Goal: Information Seeking & Learning: Learn about a topic

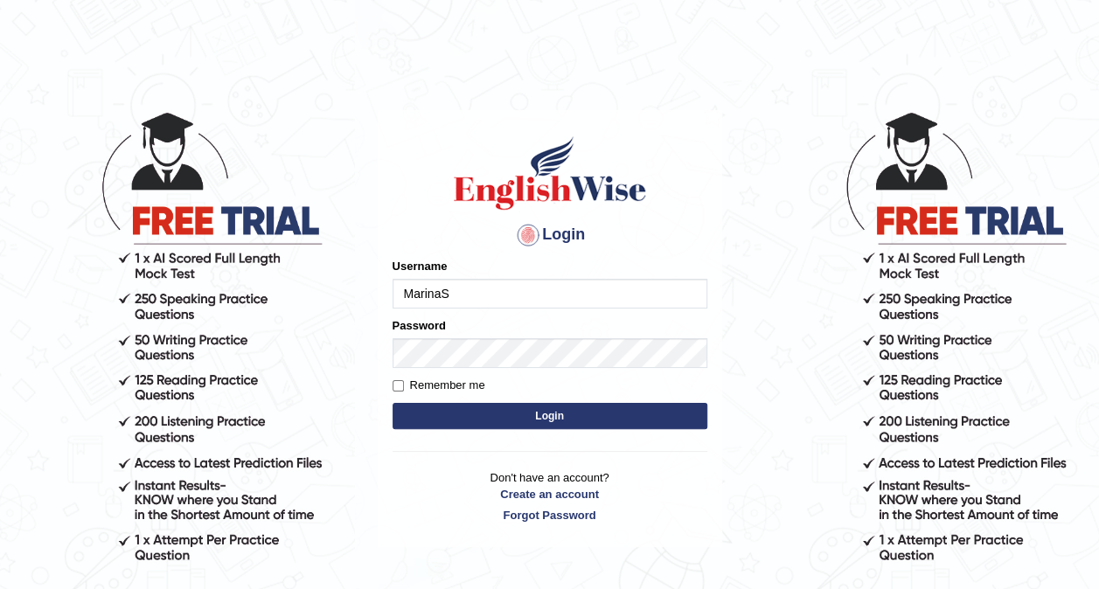
type input "MarinaS"
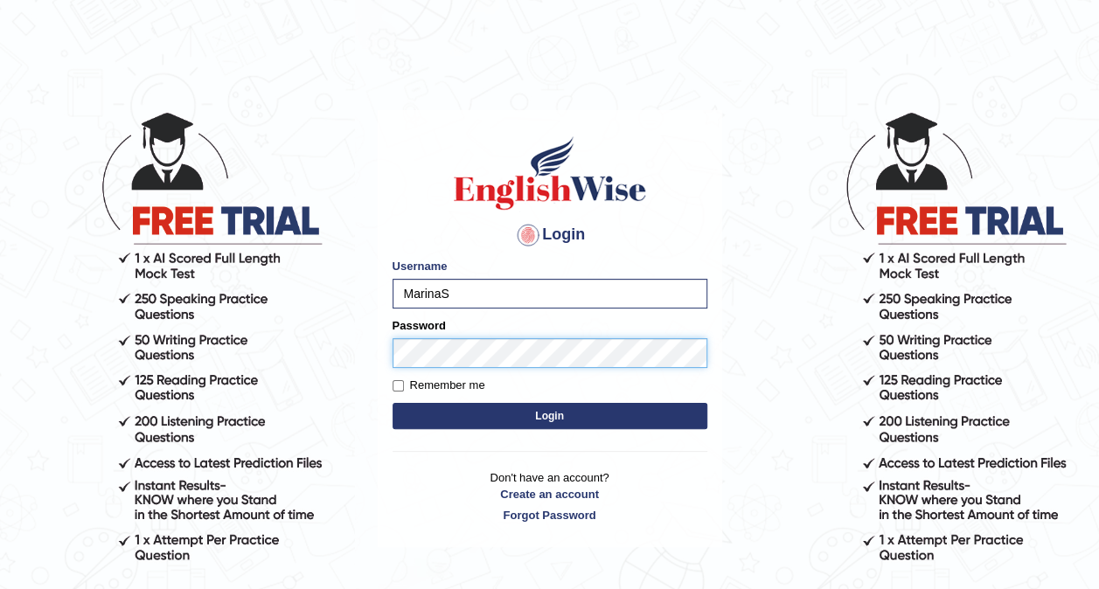
click at [393, 403] on button "Login" at bounding box center [550, 416] width 315 height 26
click at [404, 389] on label "Remember me" at bounding box center [439, 385] width 93 height 17
click at [404, 389] on input "Remember me" at bounding box center [398, 385] width 11 height 11
checkbox input "true"
click at [496, 416] on button "Login" at bounding box center [550, 416] width 315 height 26
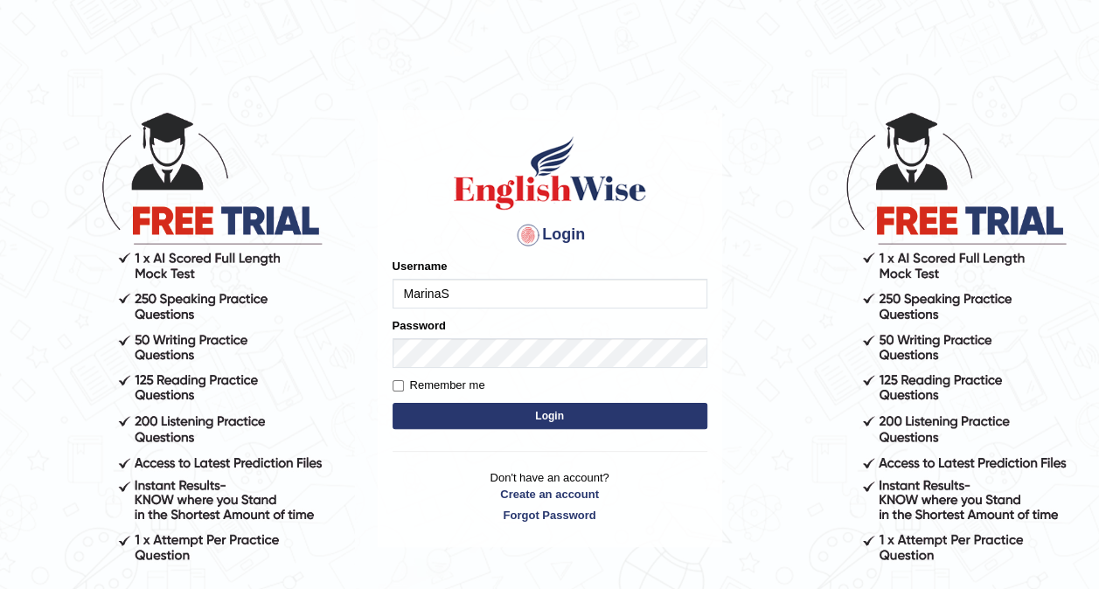
type input "MarinaS"
click at [640, 409] on button "Login" at bounding box center [550, 416] width 315 height 26
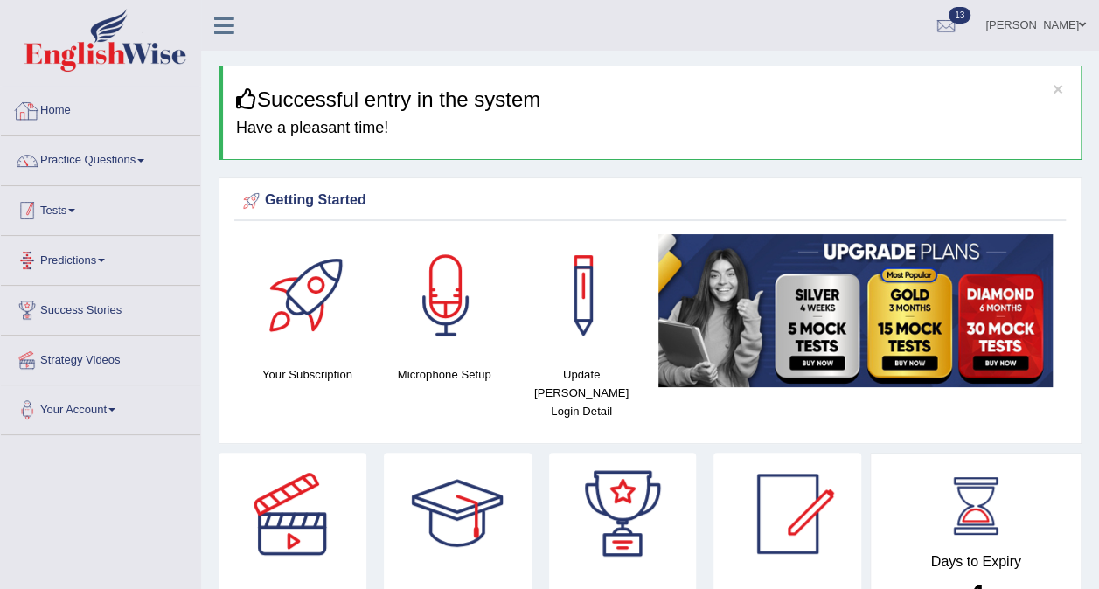
click at [71, 203] on link "Tests" at bounding box center [100, 208] width 199 height 44
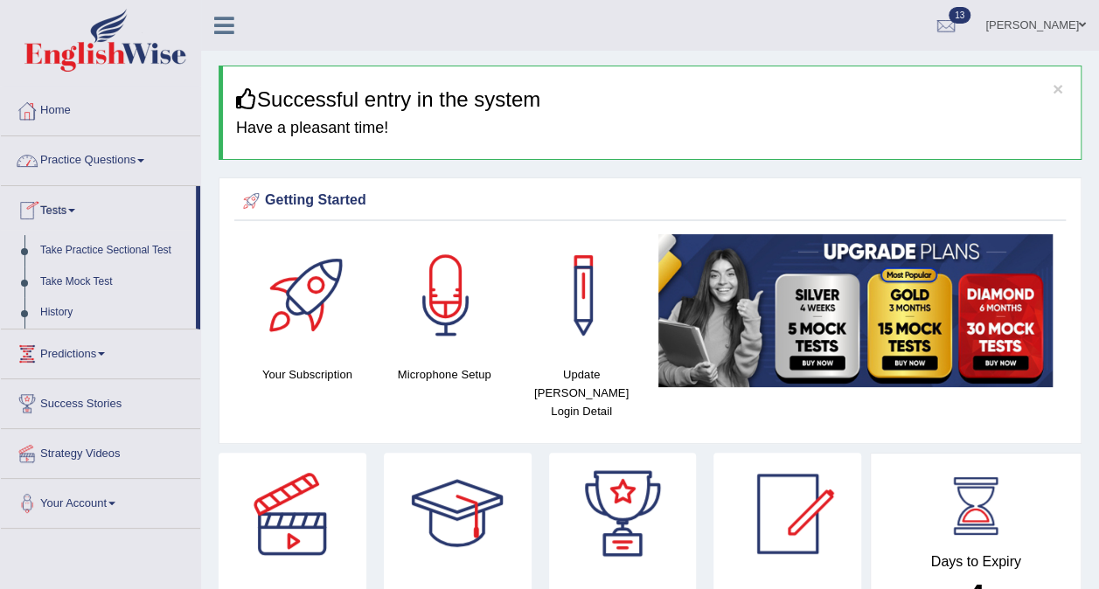
click at [98, 161] on link "Practice Questions" at bounding box center [100, 158] width 199 height 44
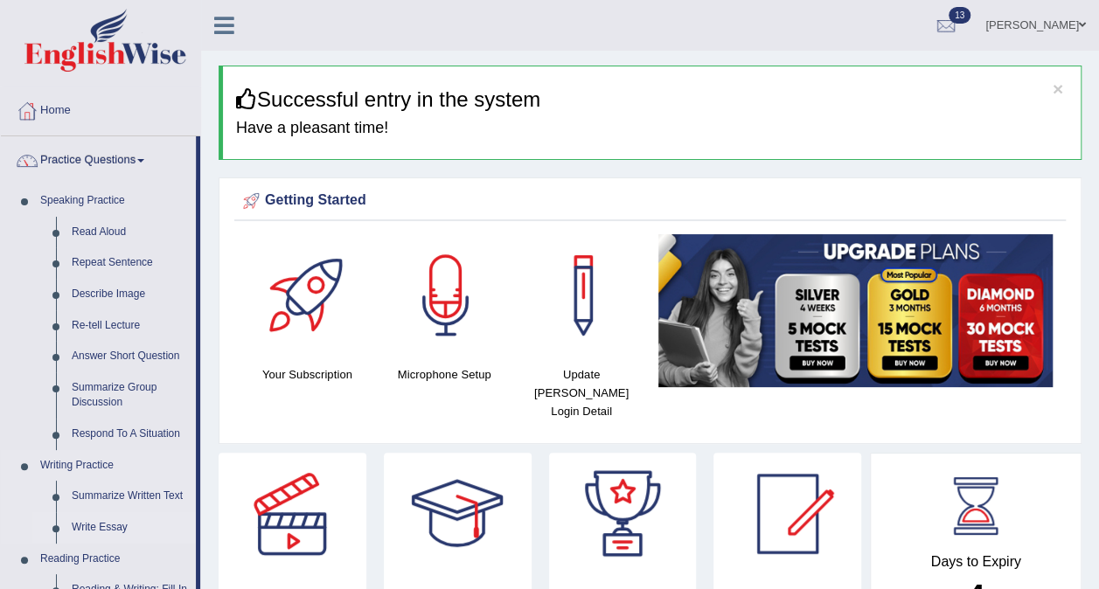
click at [112, 525] on link "Write Essay" at bounding box center [130, 527] width 132 height 31
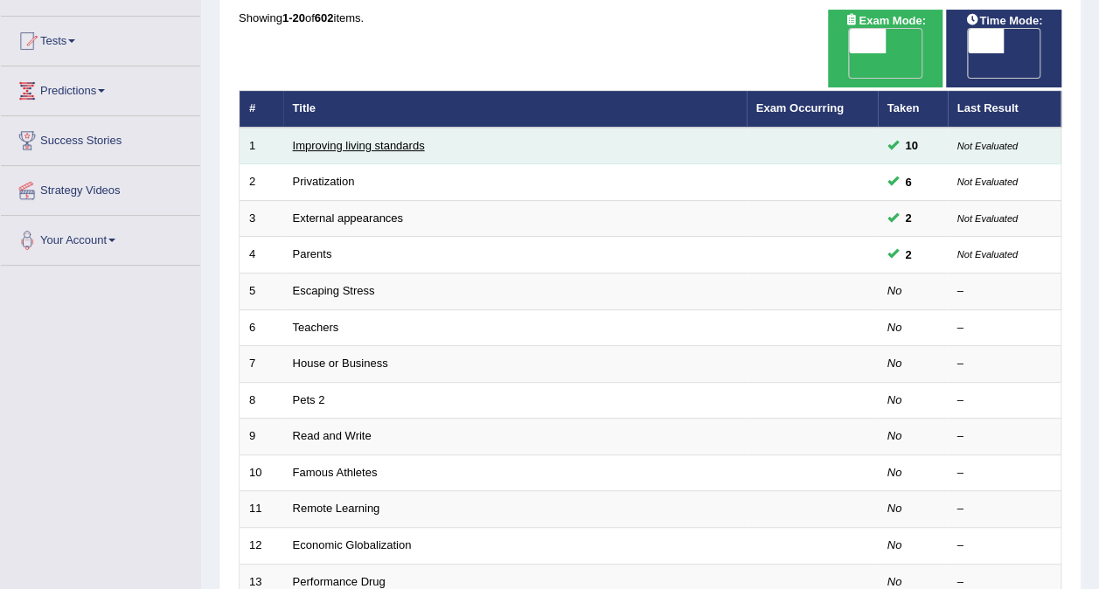
scroll to position [175, 0]
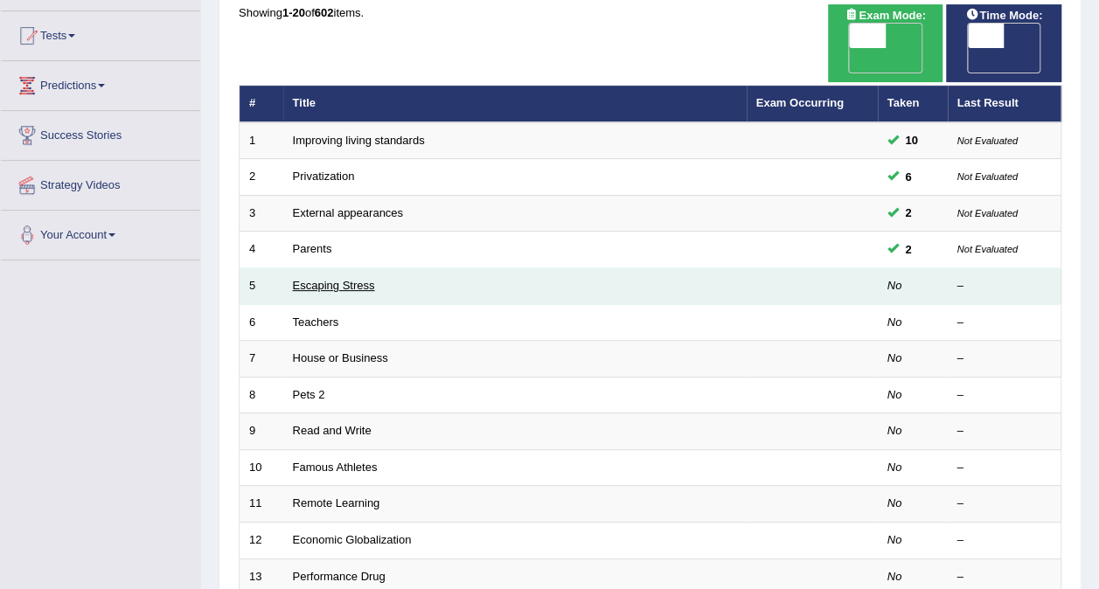
click at [357, 279] on link "Escaping Stress" at bounding box center [334, 285] width 82 height 13
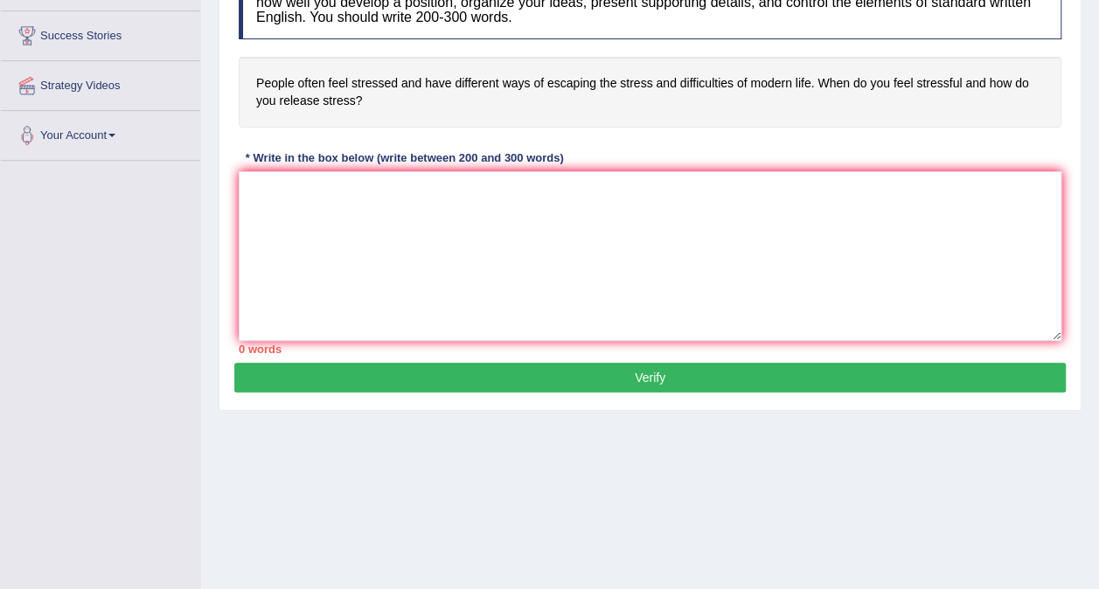
scroll to position [329, 0]
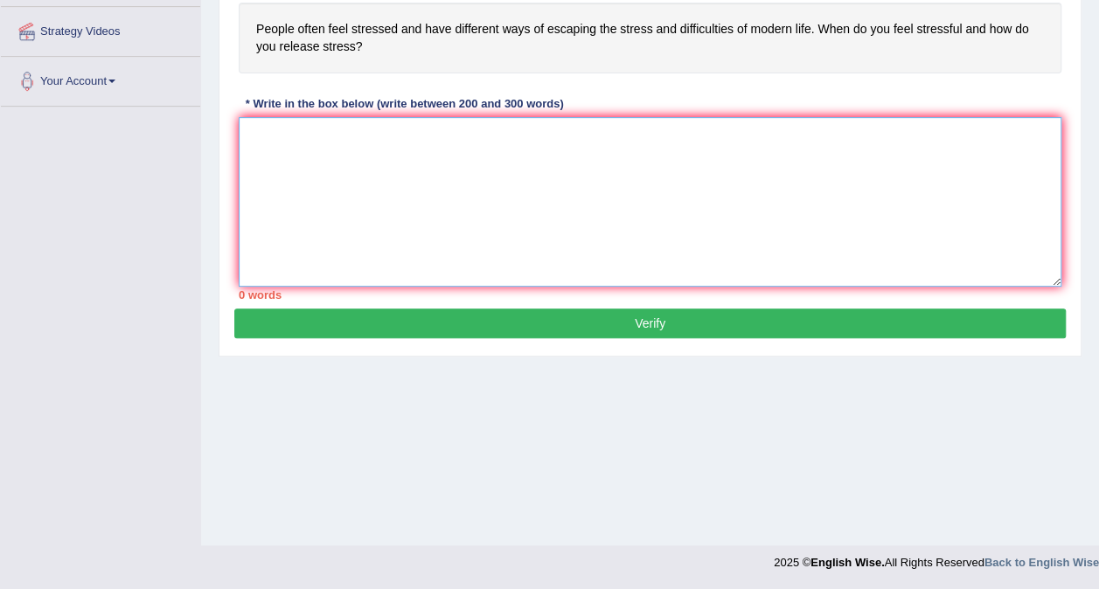
click at [339, 173] on textarea at bounding box center [650, 202] width 823 height 170
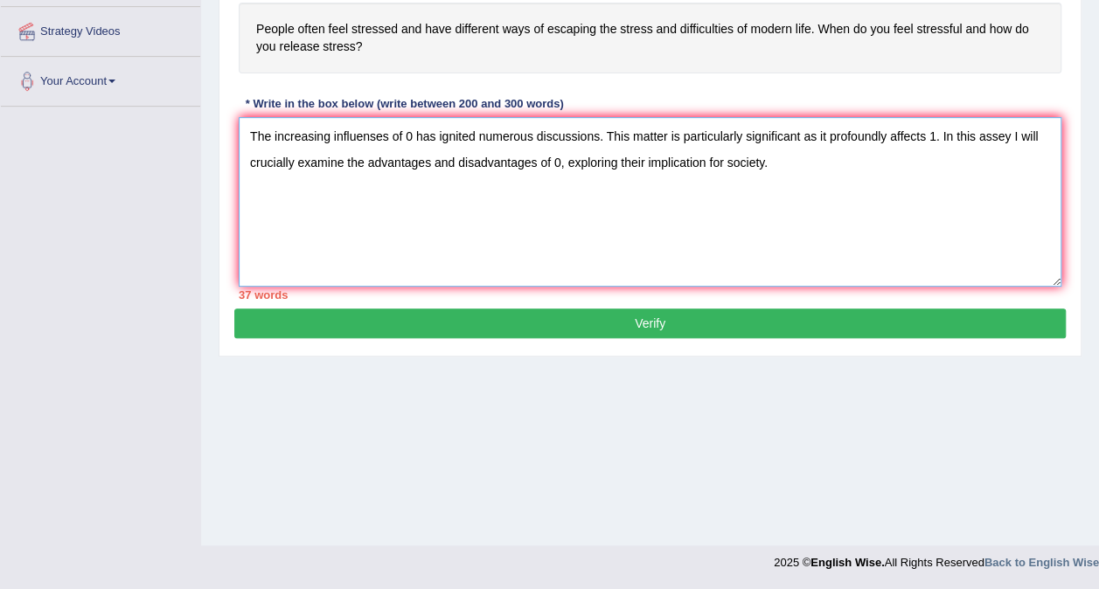
click at [372, 137] on textarea "The increasing influenses of 0 has ignited numerous discussions. This matter is…" at bounding box center [650, 202] width 823 height 170
click at [547, 201] on textarea "The increasing influence of 0 has ignited numerous discussions. This matter is …" at bounding box center [650, 202] width 823 height 170
click at [545, 201] on textarea "The increasing influence of 0 has ignited numerous discussions. This matter is …" at bounding box center [650, 202] width 823 height 170
type textarea "The increasing influence of 0 has ignited numerous discussions. This matter is …"
